Goal: Check status: Check status

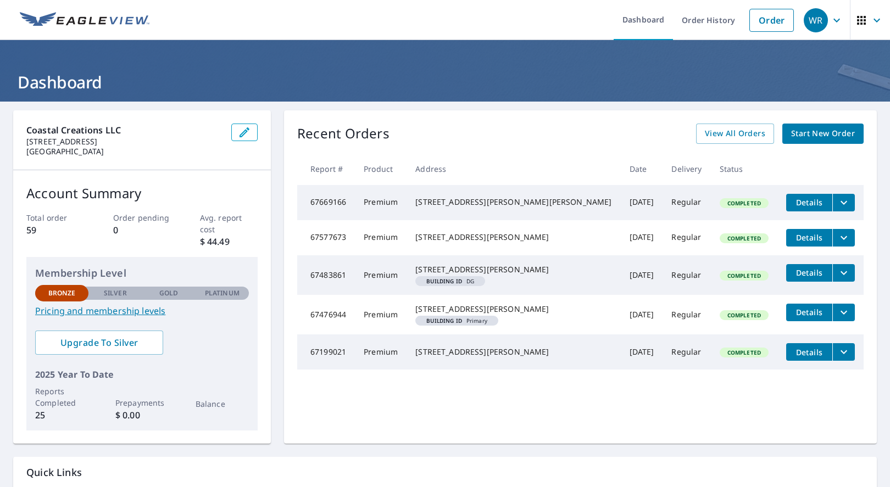
click at [840, 239] on icon "filesDropdownBtn-67577673" at bounding box center [843, 238] width 7 height 4
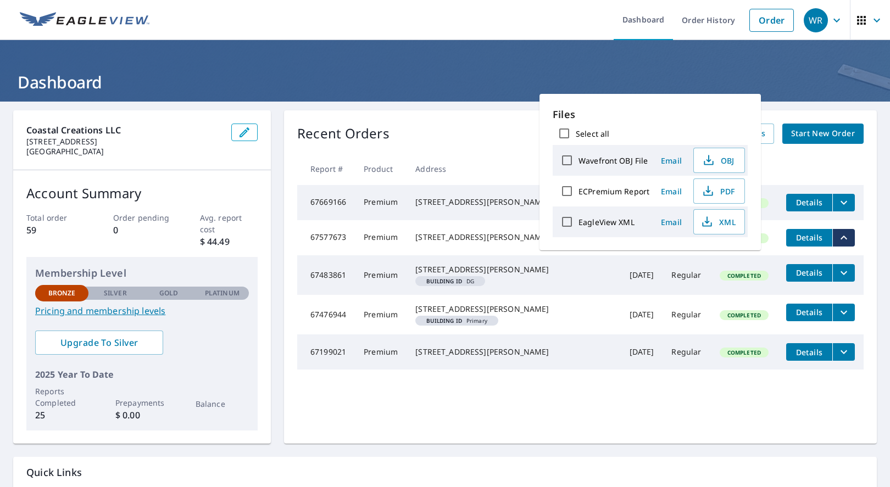
click at [840, 239] on icon "filesDropdownBtn-67577673" at bounding box center [843, 238] width 7 height 4
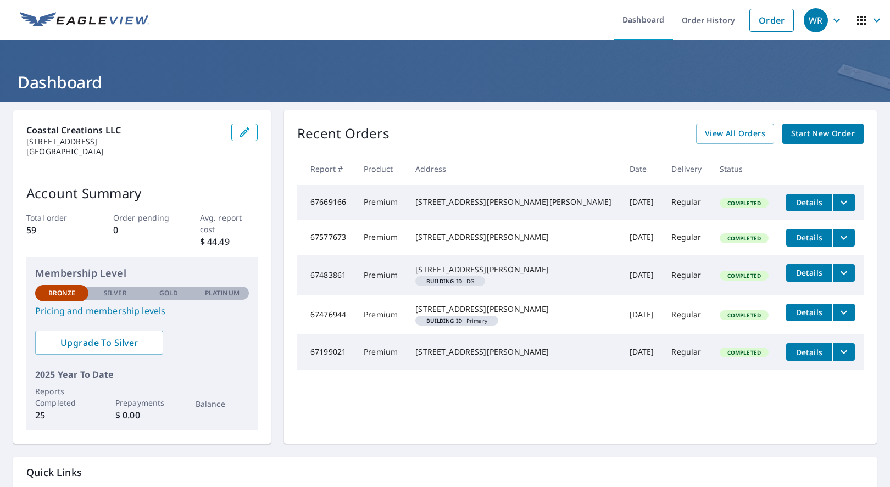
click at [792, 243] on span "Details" at bounding box center [808, 237] width 33 height 10
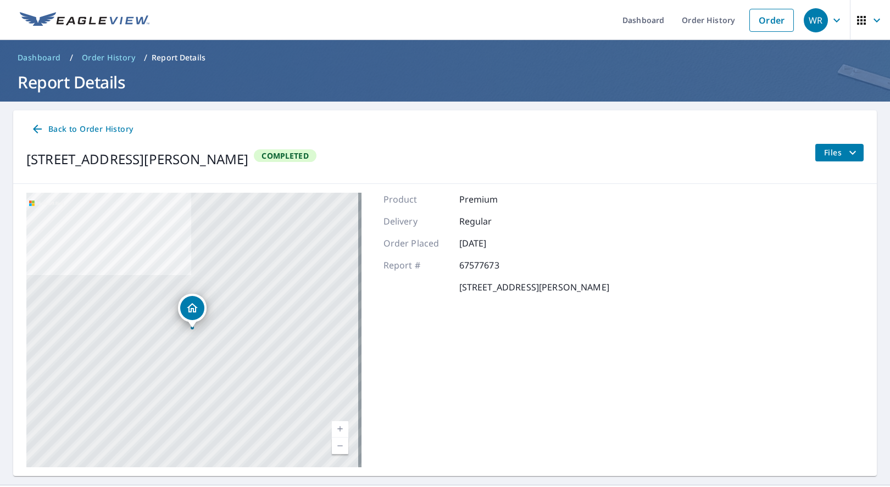
scroll to position [25, 0]
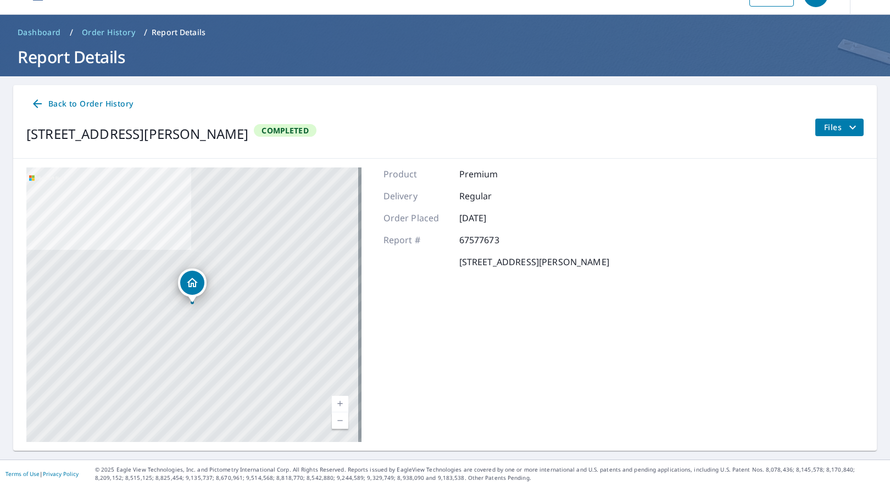
click at [49, 103] on span "Back to Order History" at bounding box center [82, 104] width 102 height 14
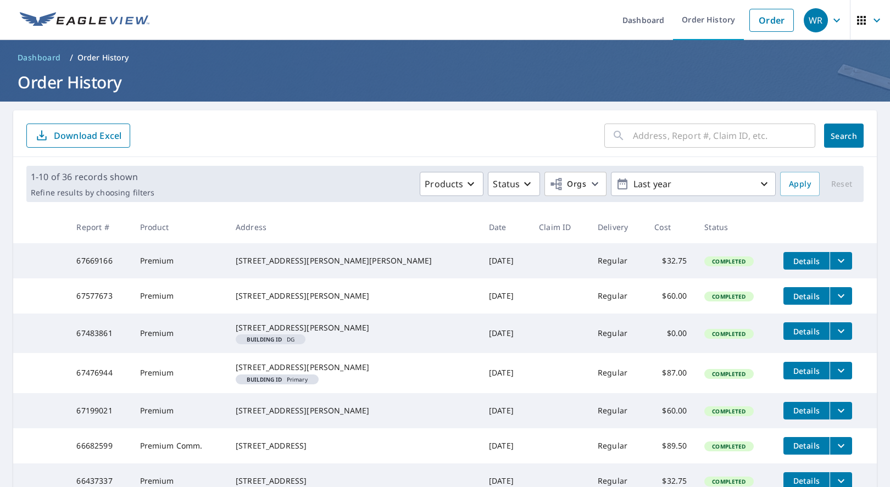
click at [833, 20] on icon "button" at bounding box center [836, 20] width 7 height 4
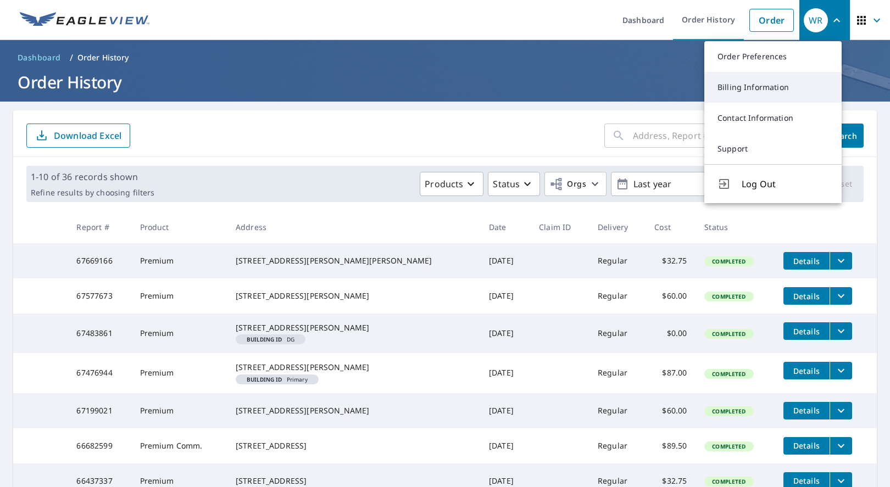
click at [807, 92] on link "Billing Information" at bounding box center [772, 87] width 137 height 31
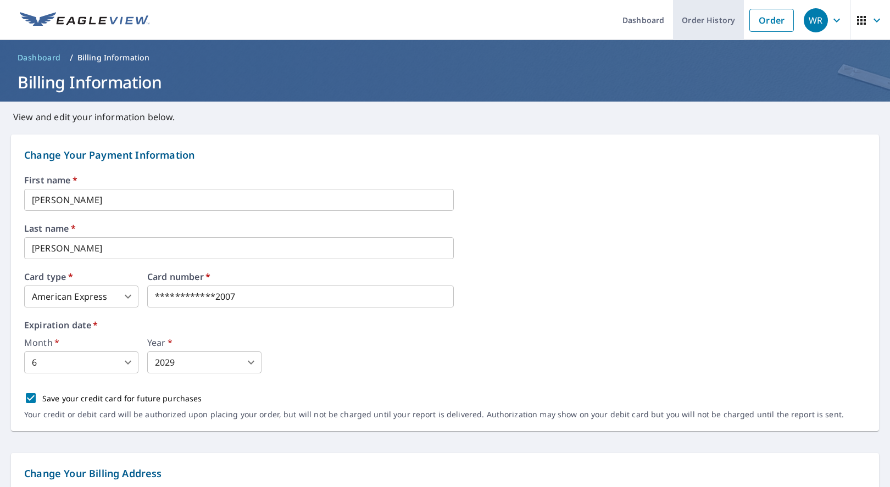
click at [680, 20] on link "Order History" at bounding box center [708, 20] width 71 height 40
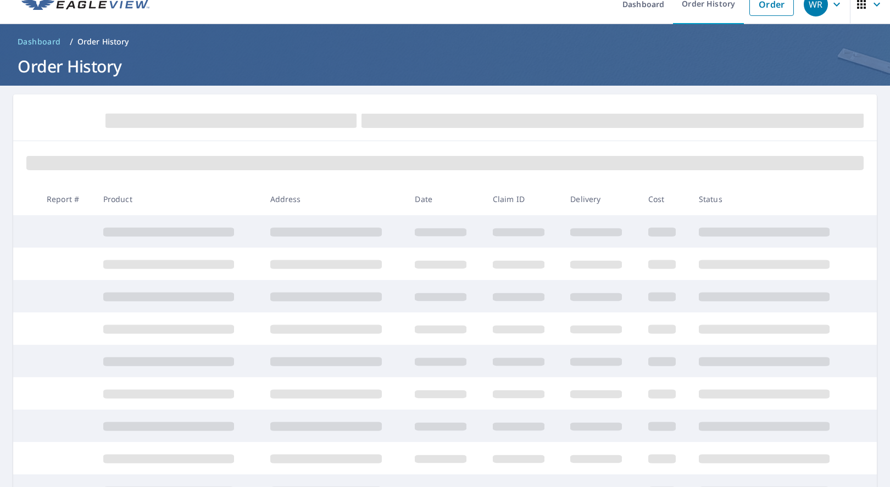
scroll to position [36, 0]
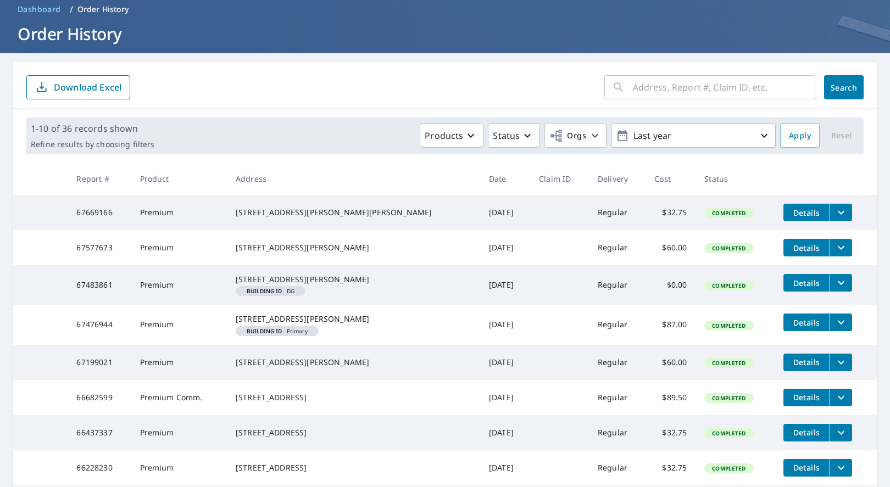
scroll to position [51, 0]
